Goal: Navigation & Orientation: Find specific page/section

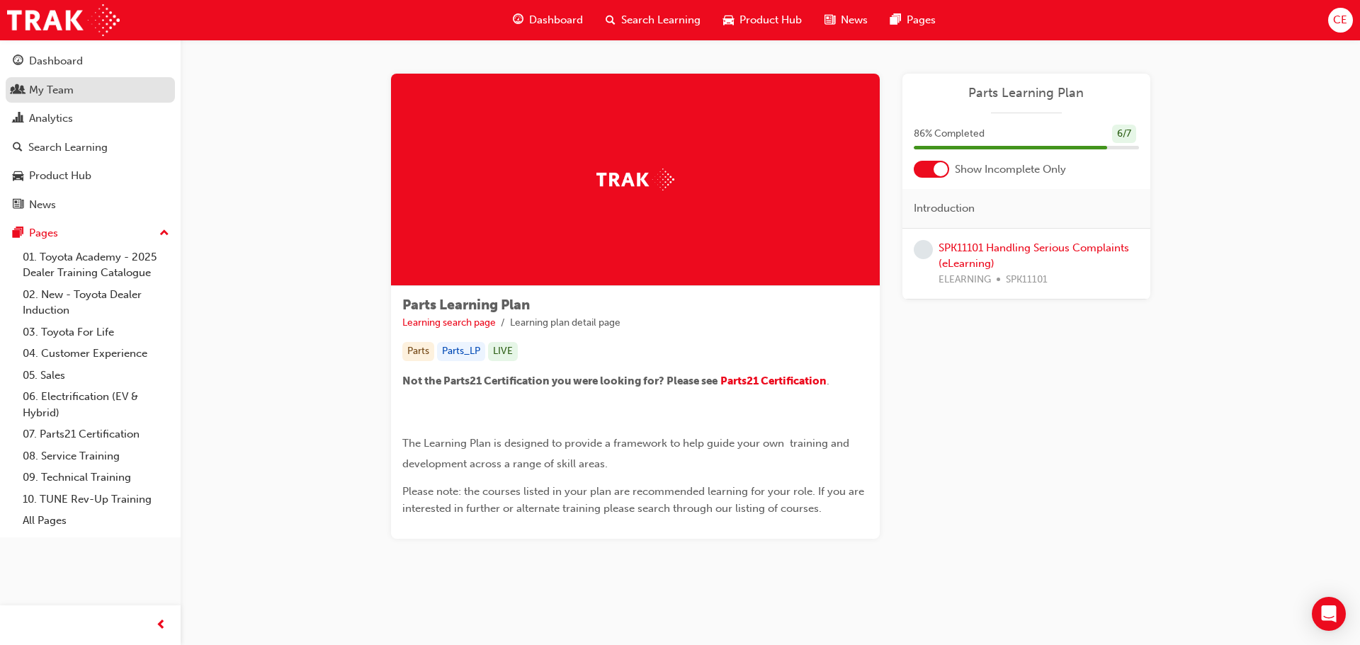
click at [33, 84] on div "My Team" at bounding box center [51, 90] width 45 height 16
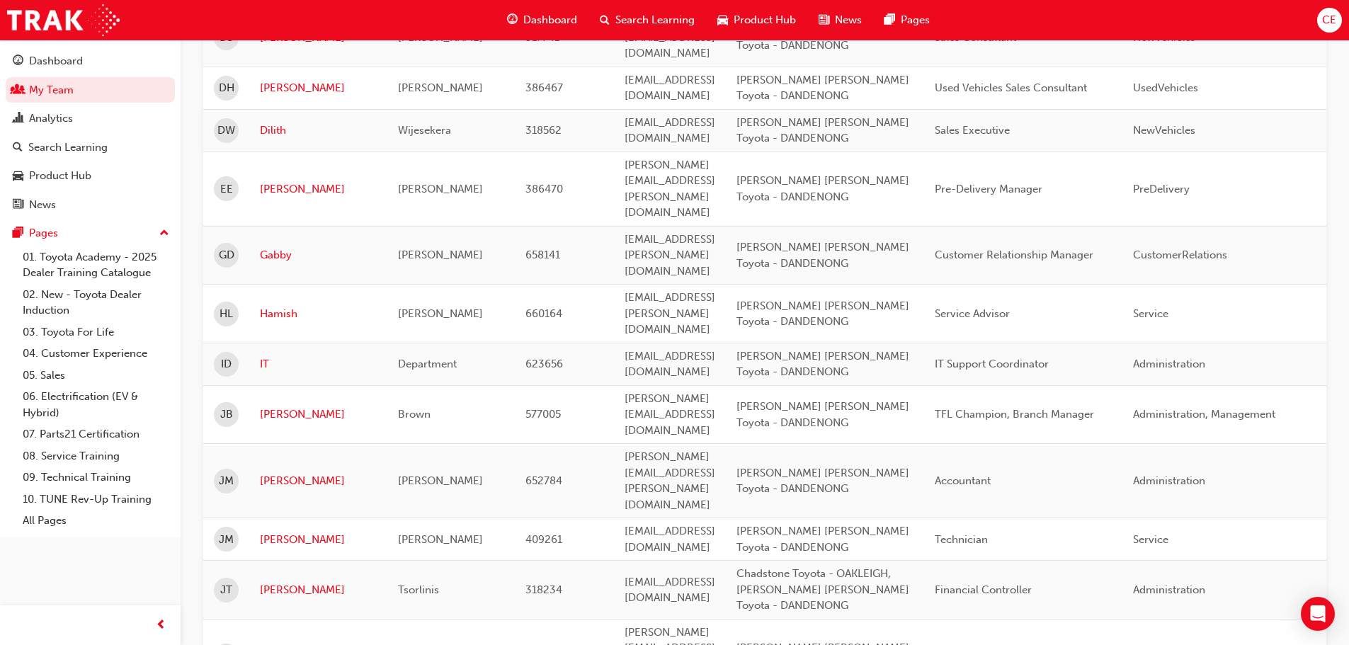
scroll to position [1986, 0]
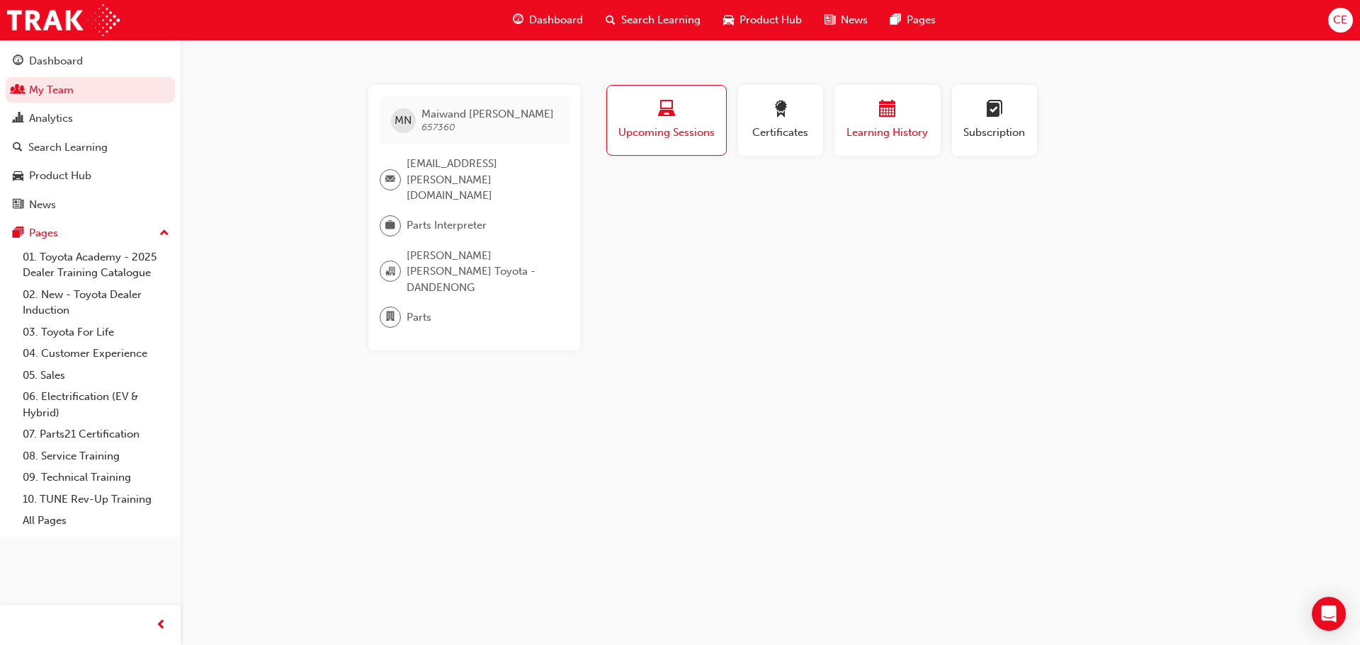
click at [896, 118] on div "button" at bounding box center [887, 112] width 85 height 22
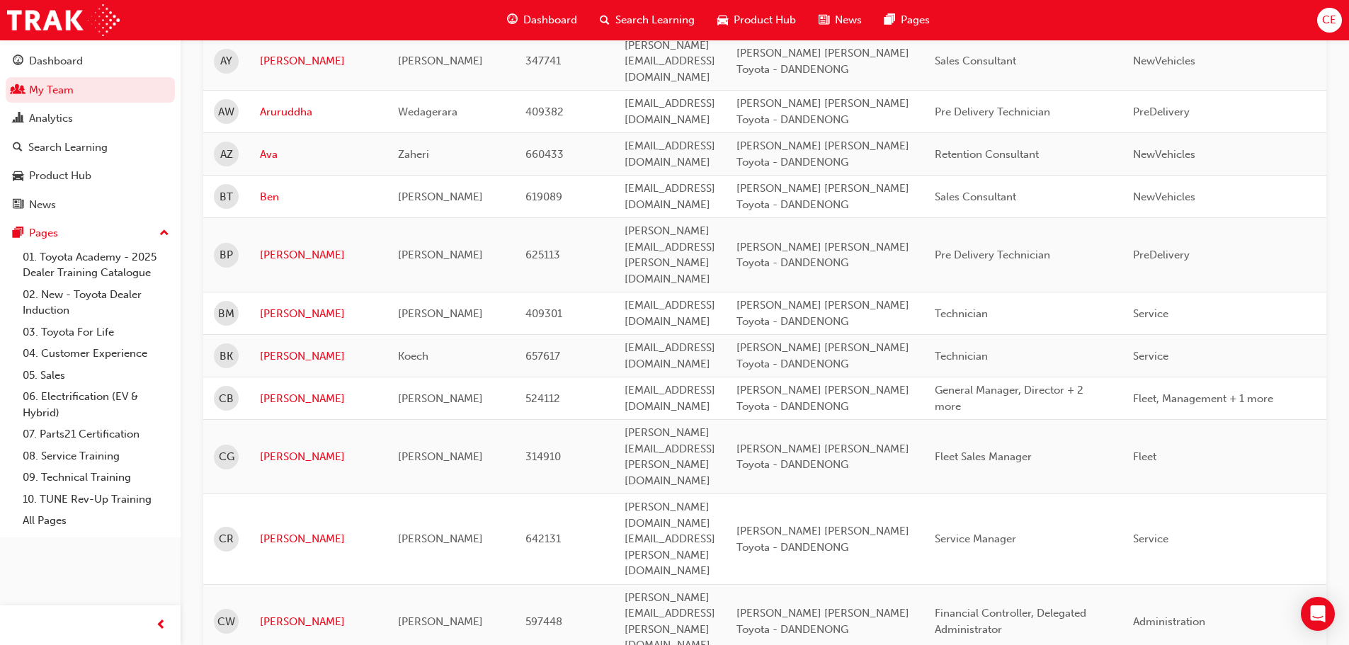
scroll to position [3, 0]
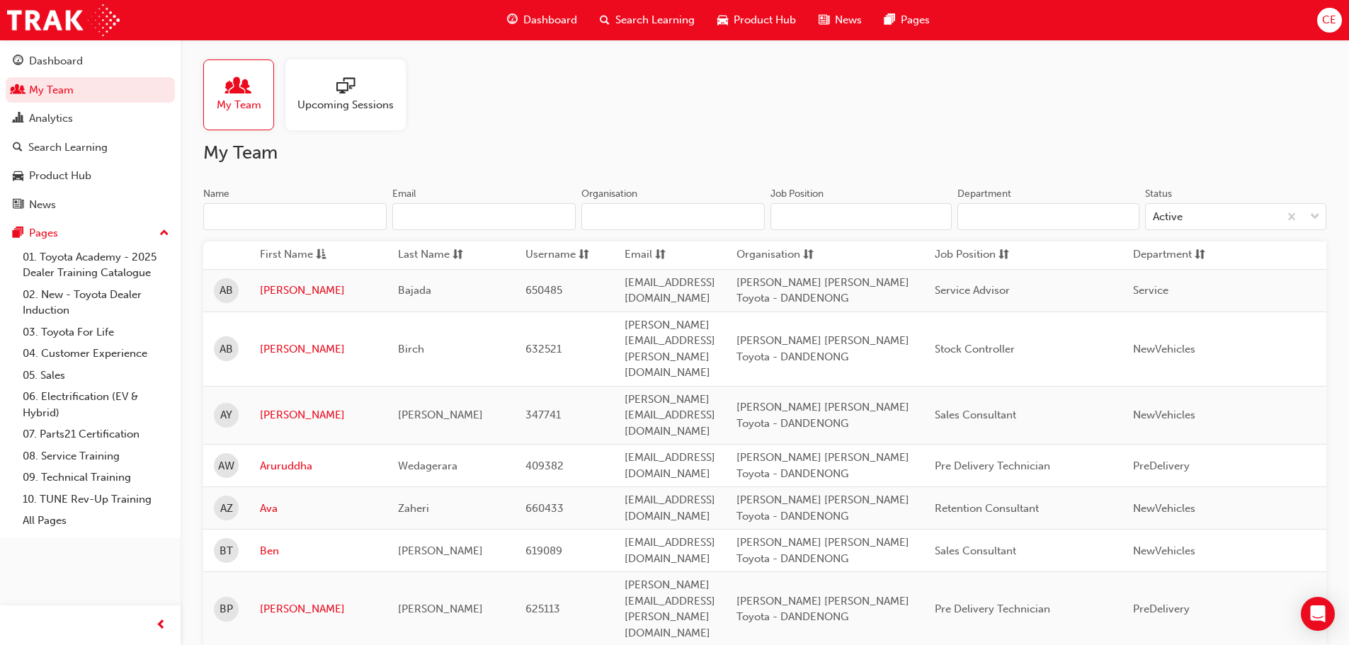
click at [770, 18] on span "Product Hub" at bounding box center [765, 20] width 62 height 16
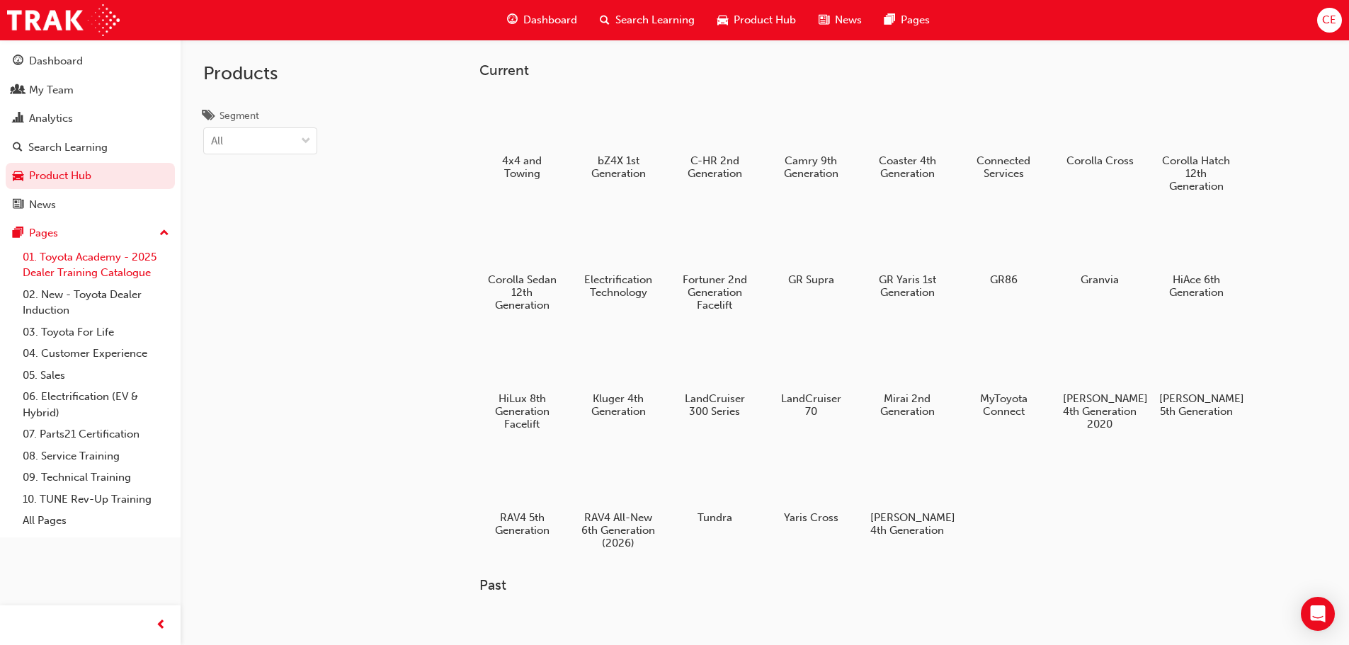
click at [96, 262] on link "01. Toyota Academy - 2025 Dealer Training Catalogue" at bounding box center [96, 265] width 158 height 38
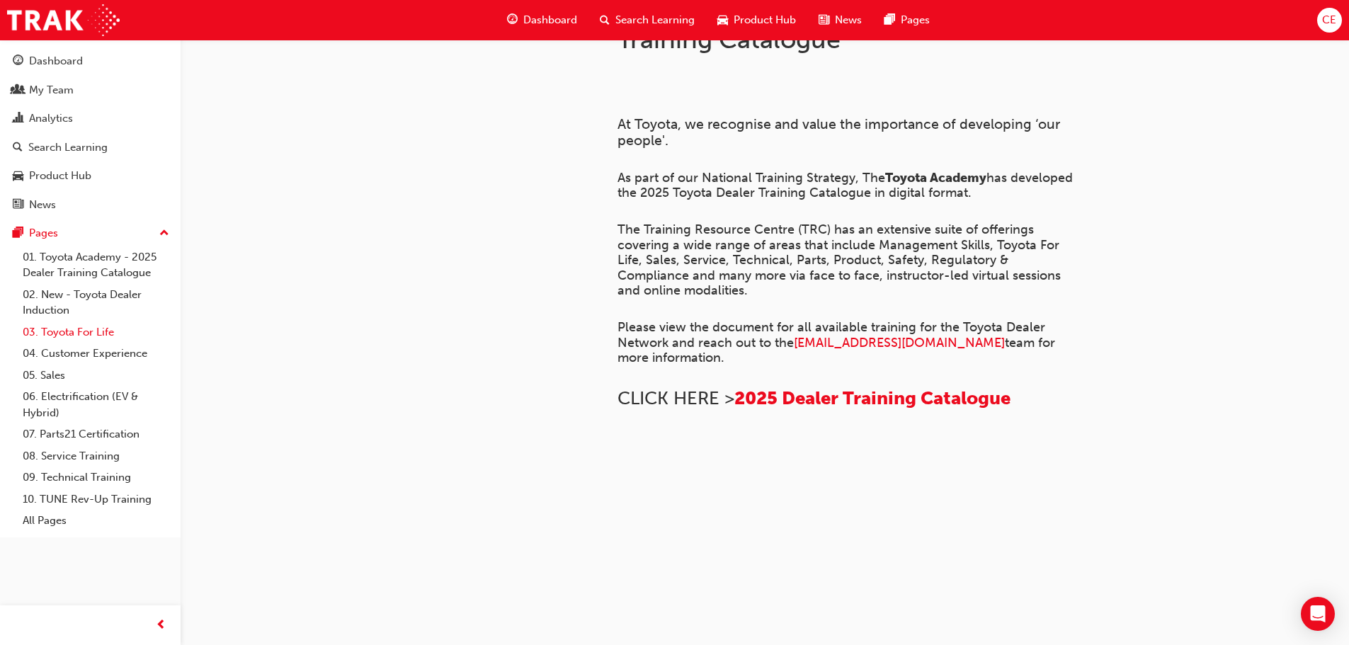
scroll to position [615, 0]
click at [55, 93] on div "My Team" at bounding box center [51, 90] width 45 height 16
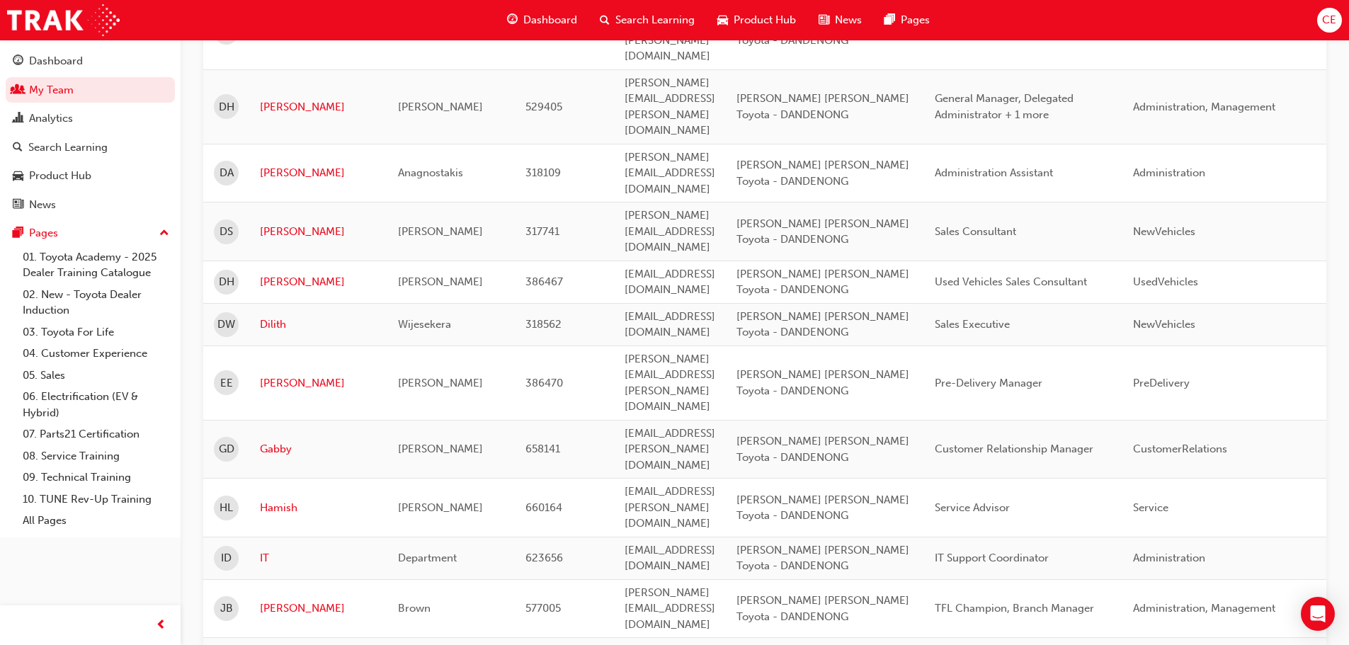
scroll to position [1819, 0]
